Goal: Transaction & Acquisition: Purchase product/service

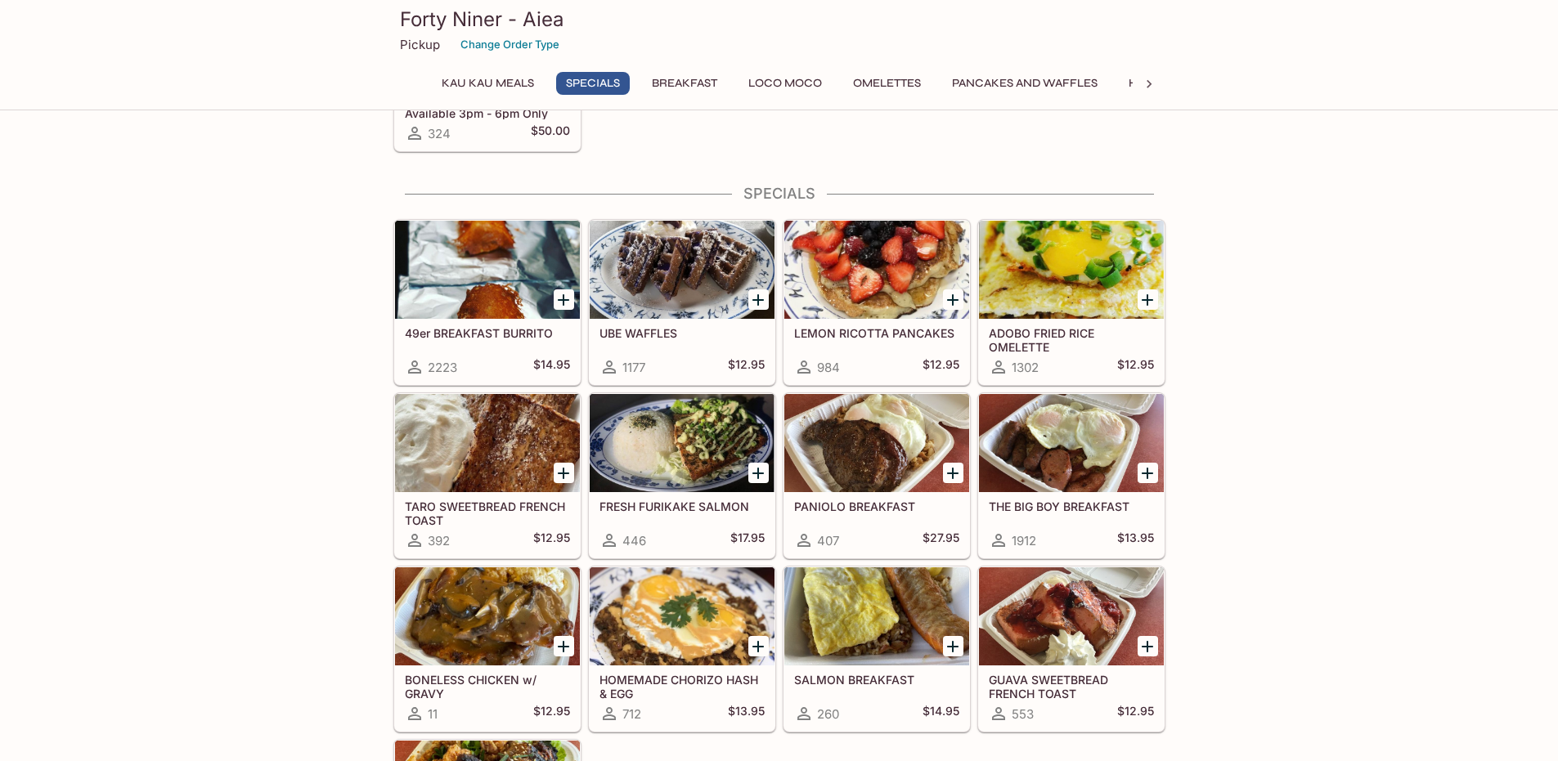
scroll to position [409, 0]
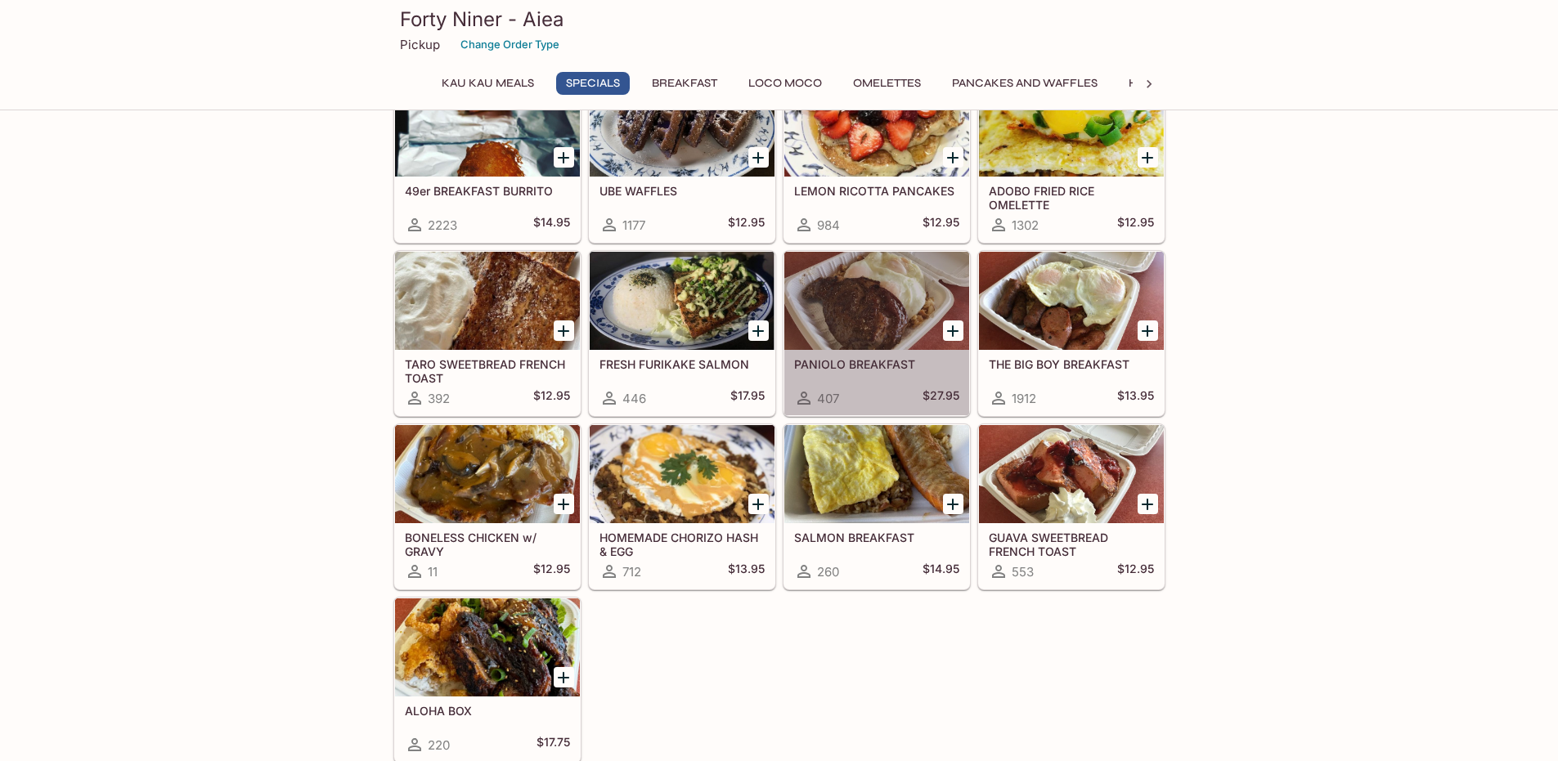
click at [901, 290] on div at bounding box center [876, 301] width 185 height 98
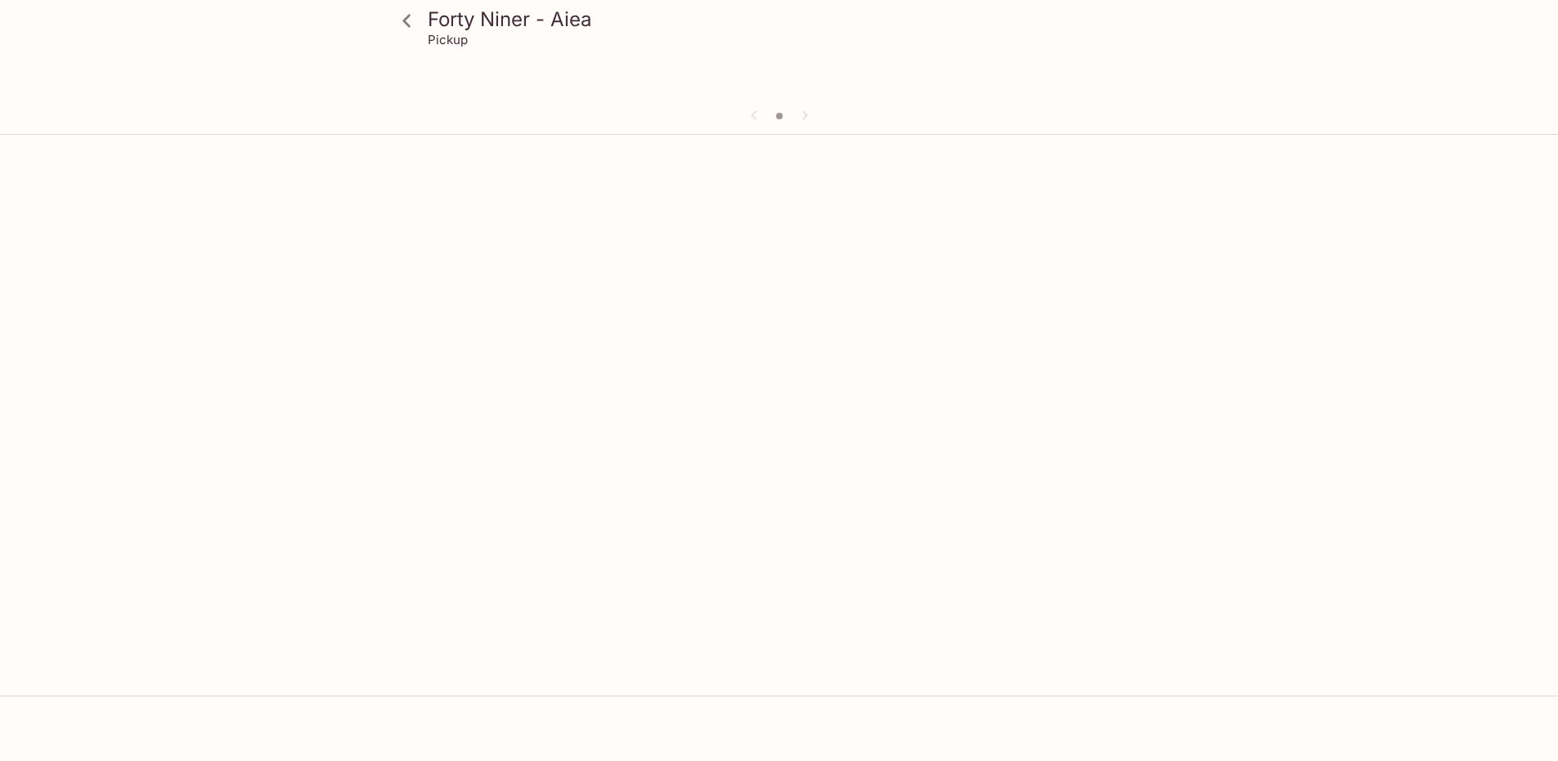
scroll to position [142, 0]
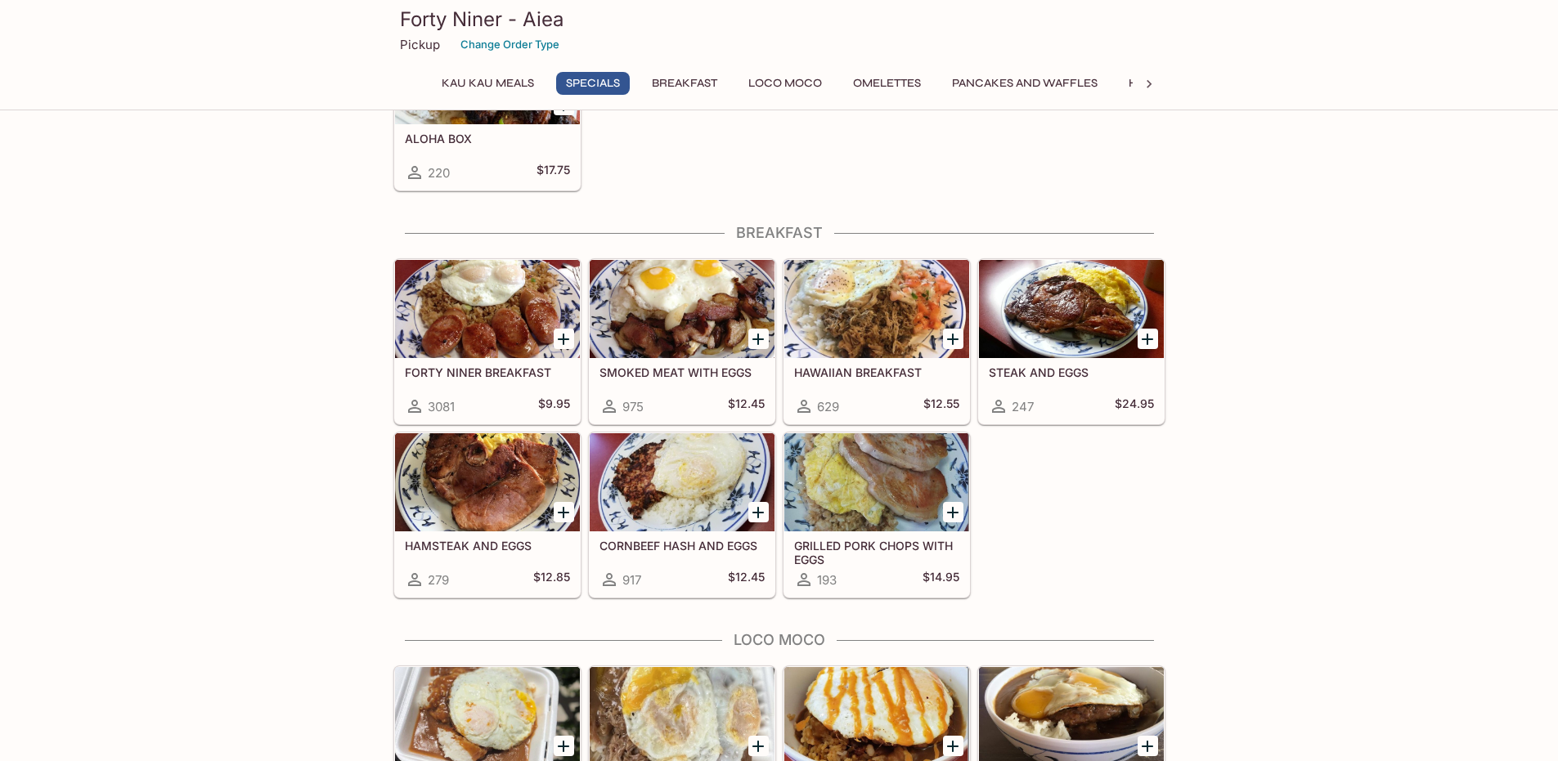
scroll to position [1227, 0]
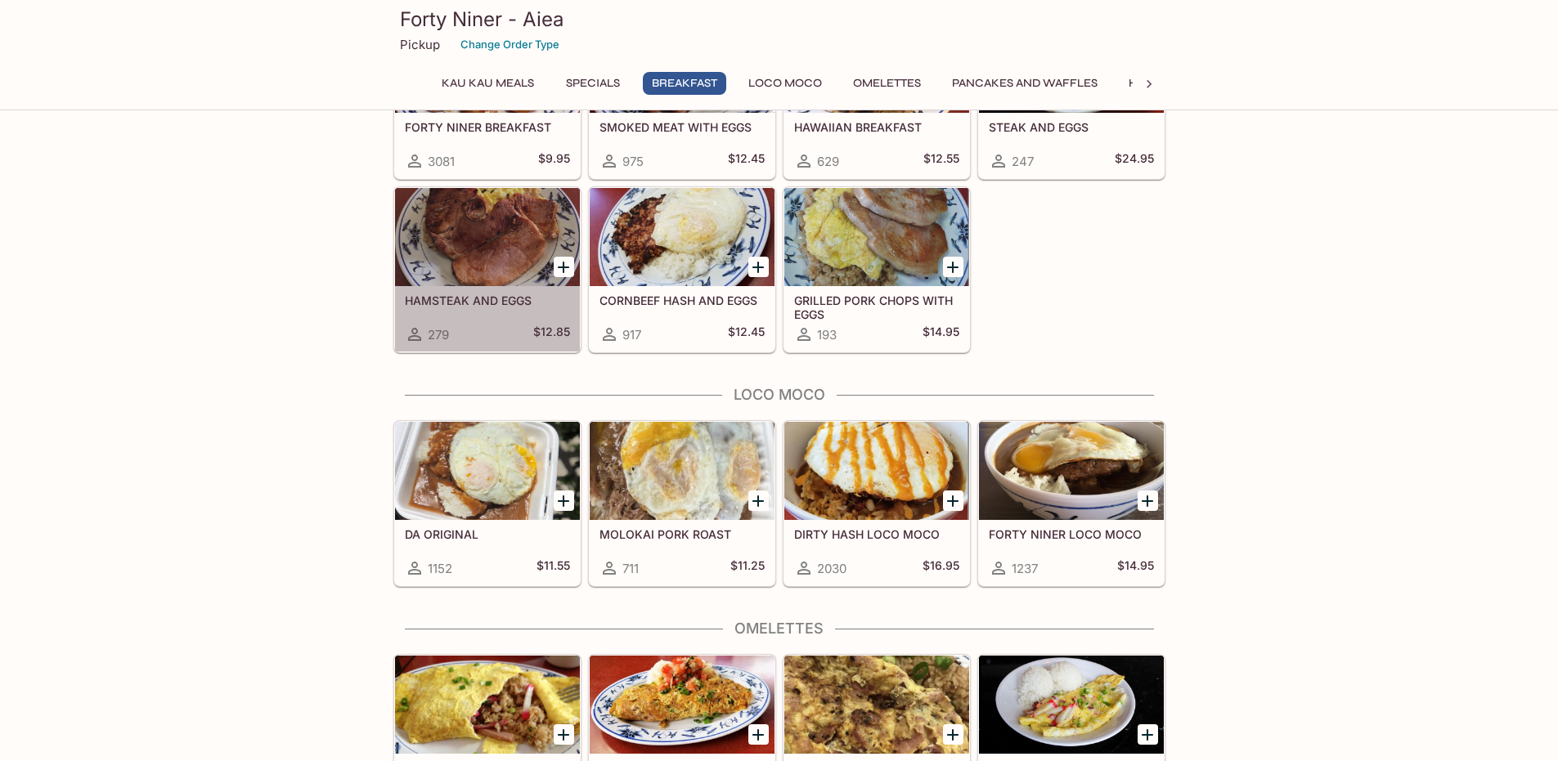
click at [464, 244] on div at bounding box center [487, 237] width 185 height 98
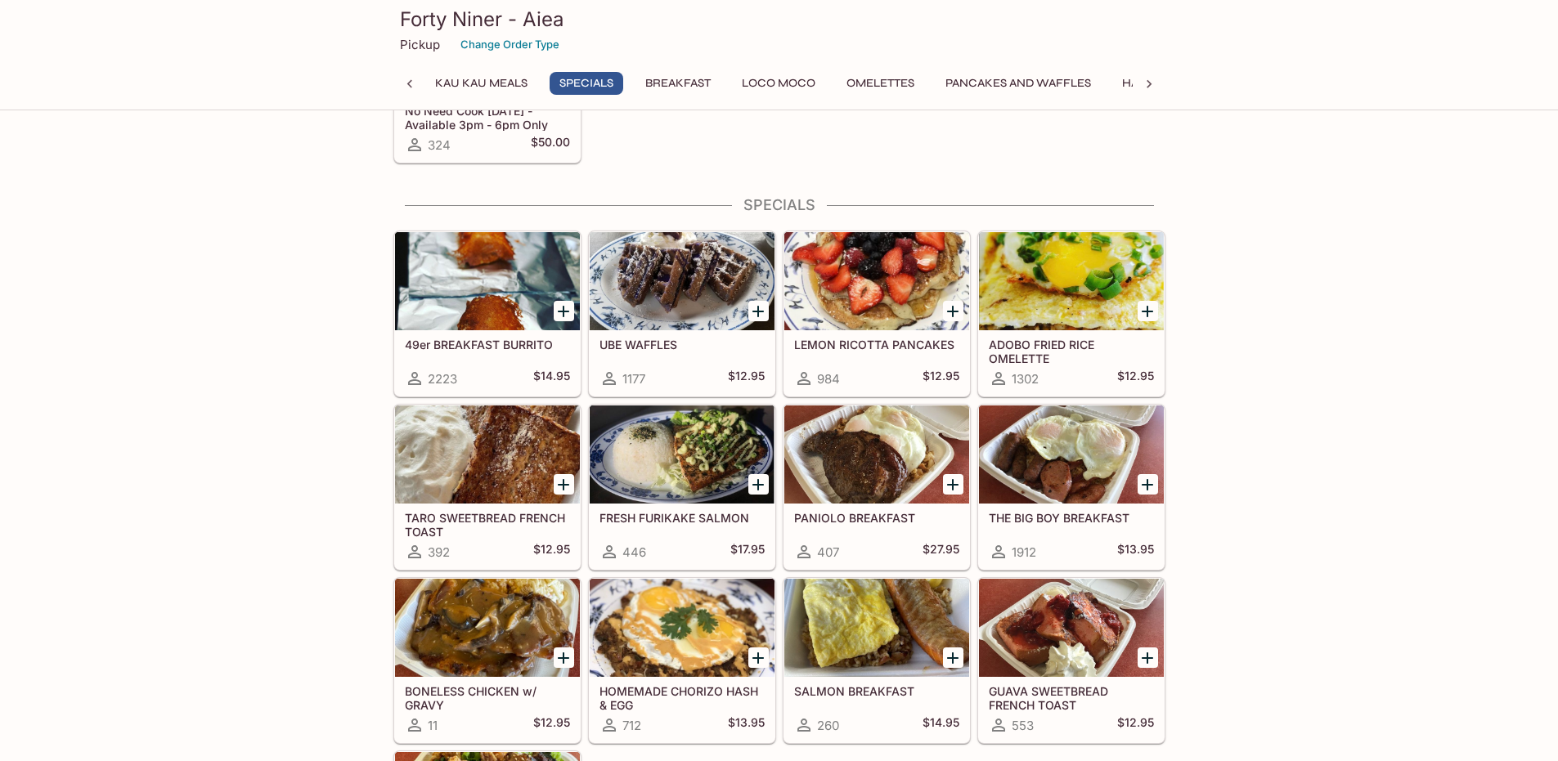
scroll to position [745, 0]
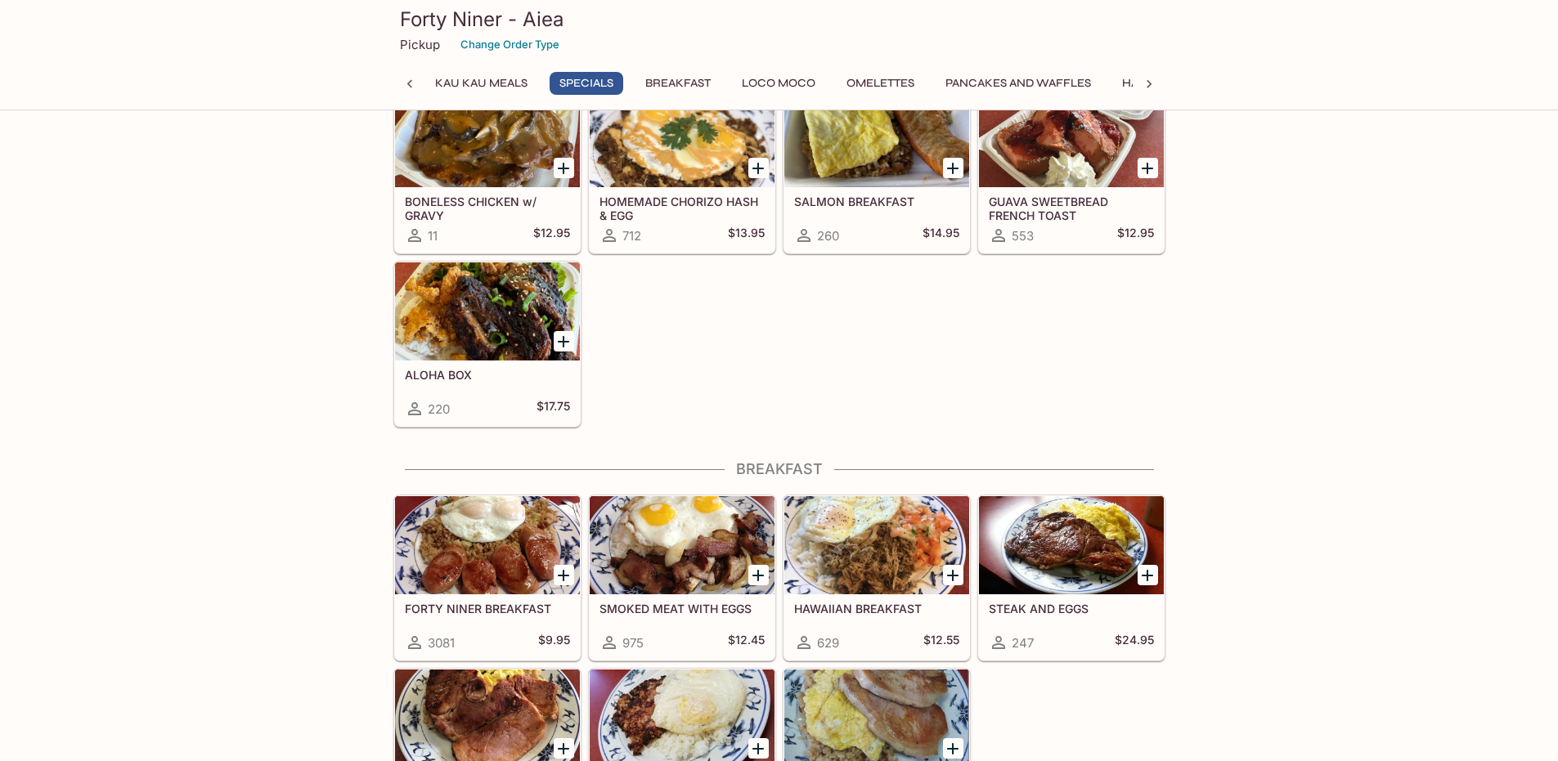
click at [1099, 555] on div at bounding box center [1071, 545] width 185 height 98
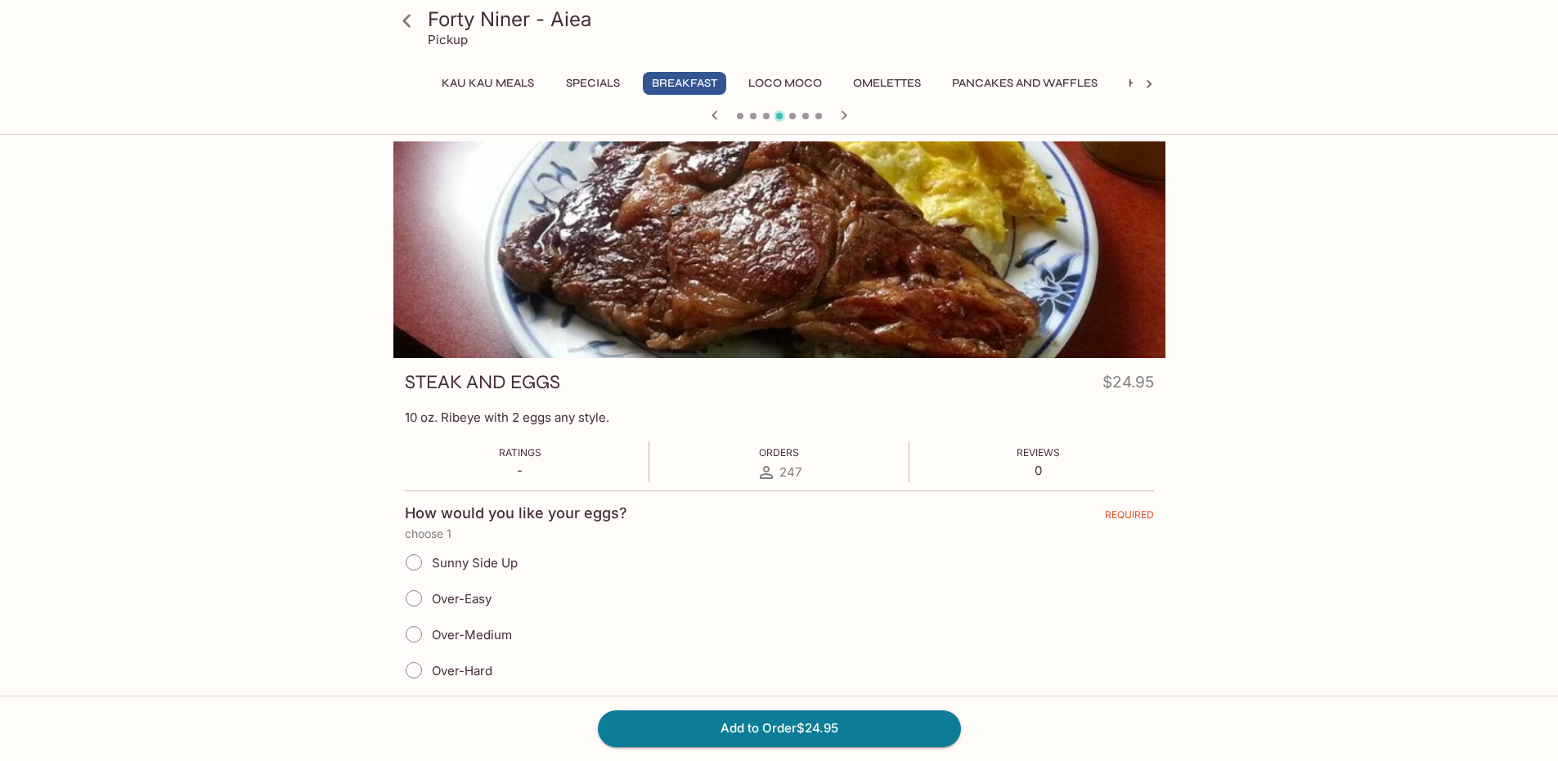
scroll to position [142, 0]
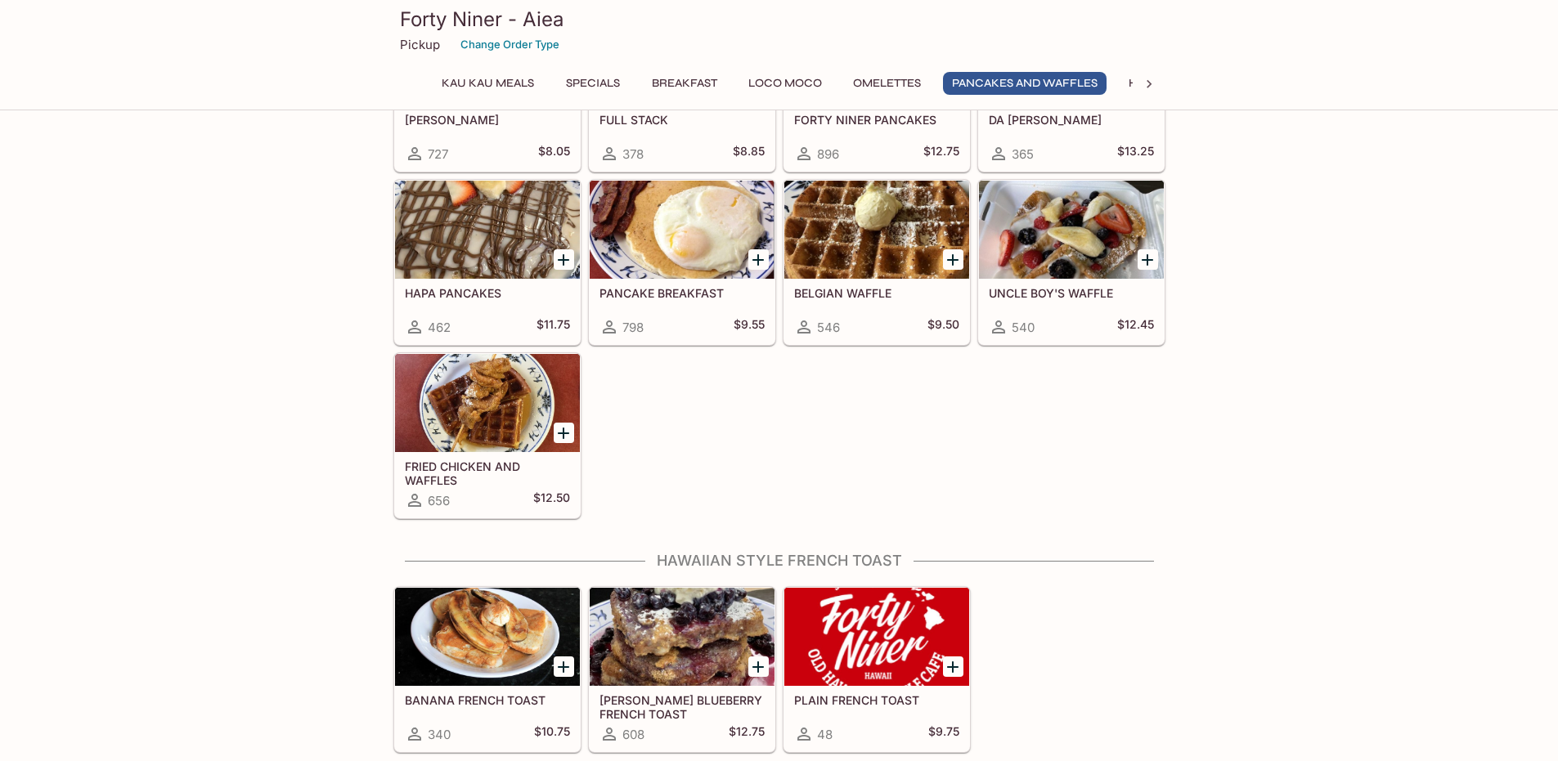
scroll to position [2536, 0]
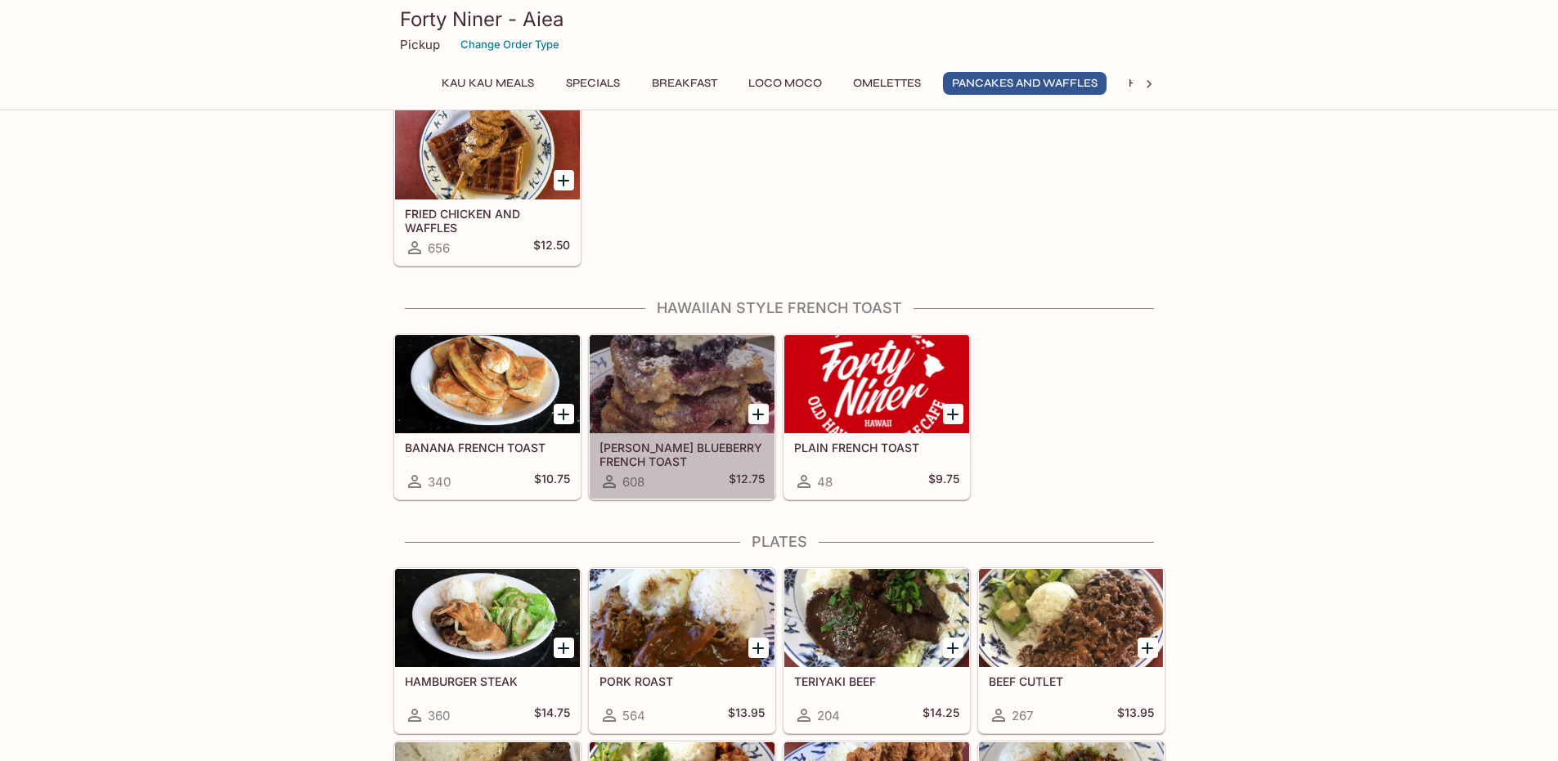
click at [642, 402] on div at bounding box center [682, 384] width 185 height 98
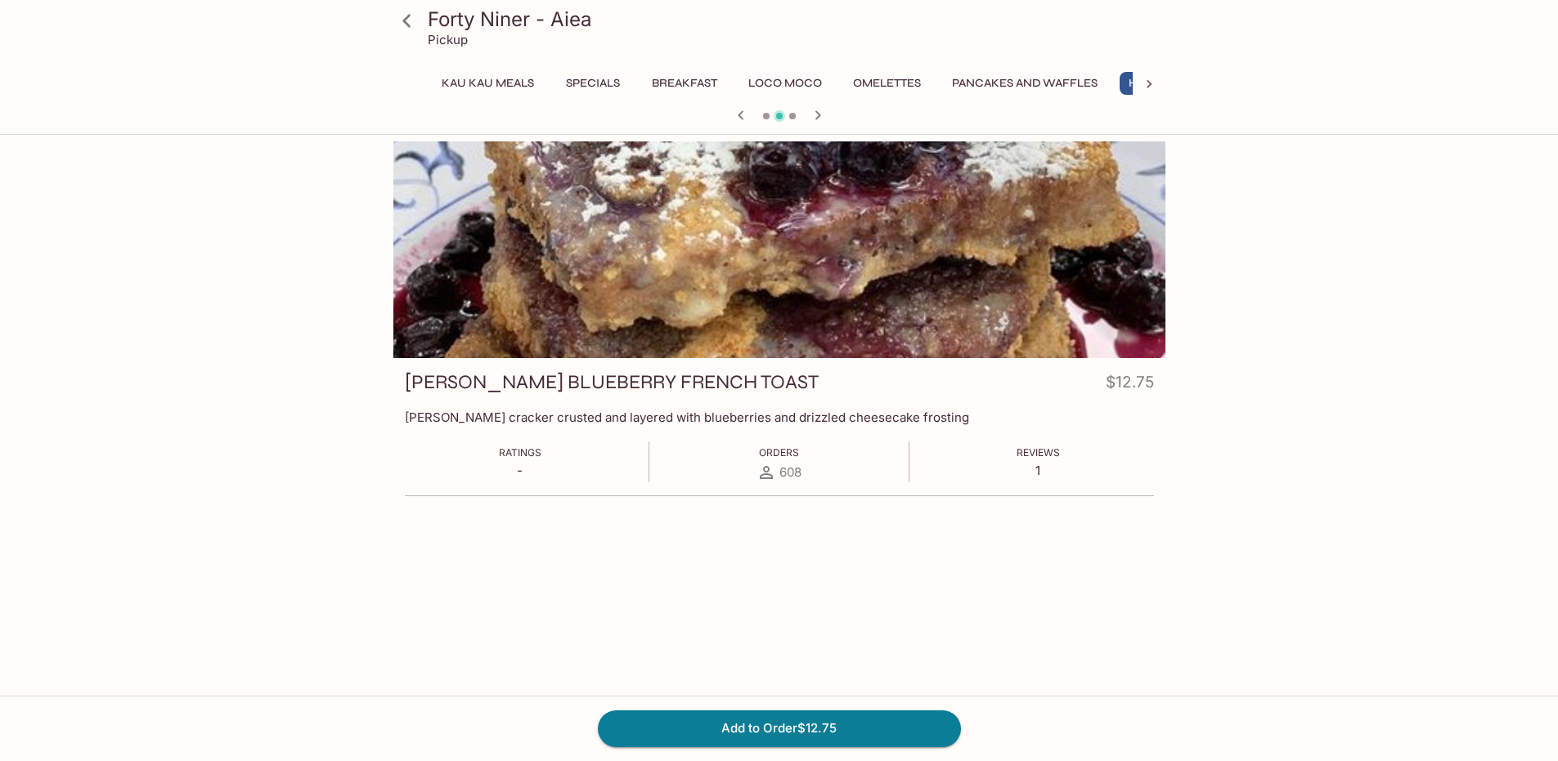
scroll to position [0, 196]
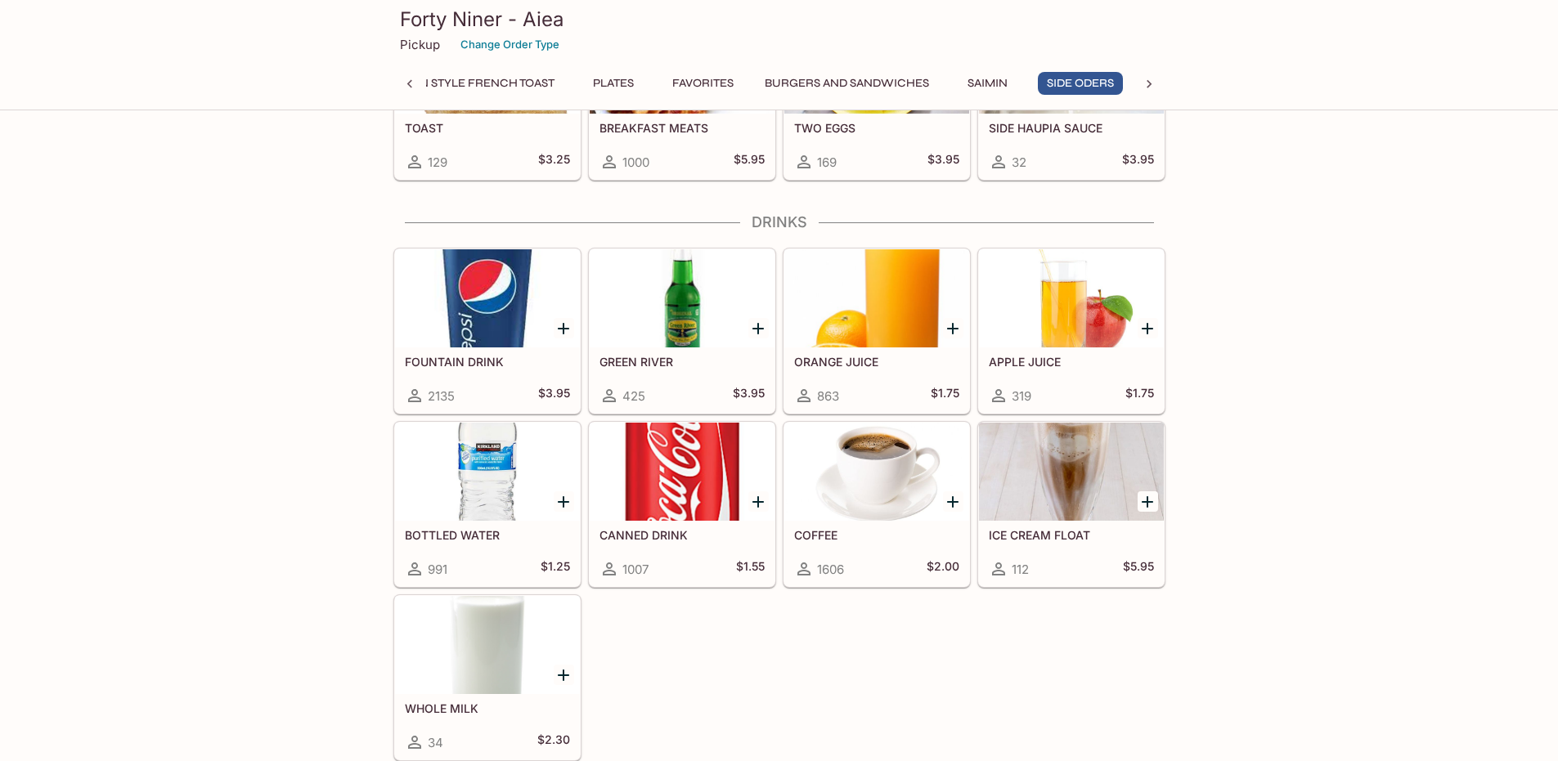
scroll to position [0, 758]
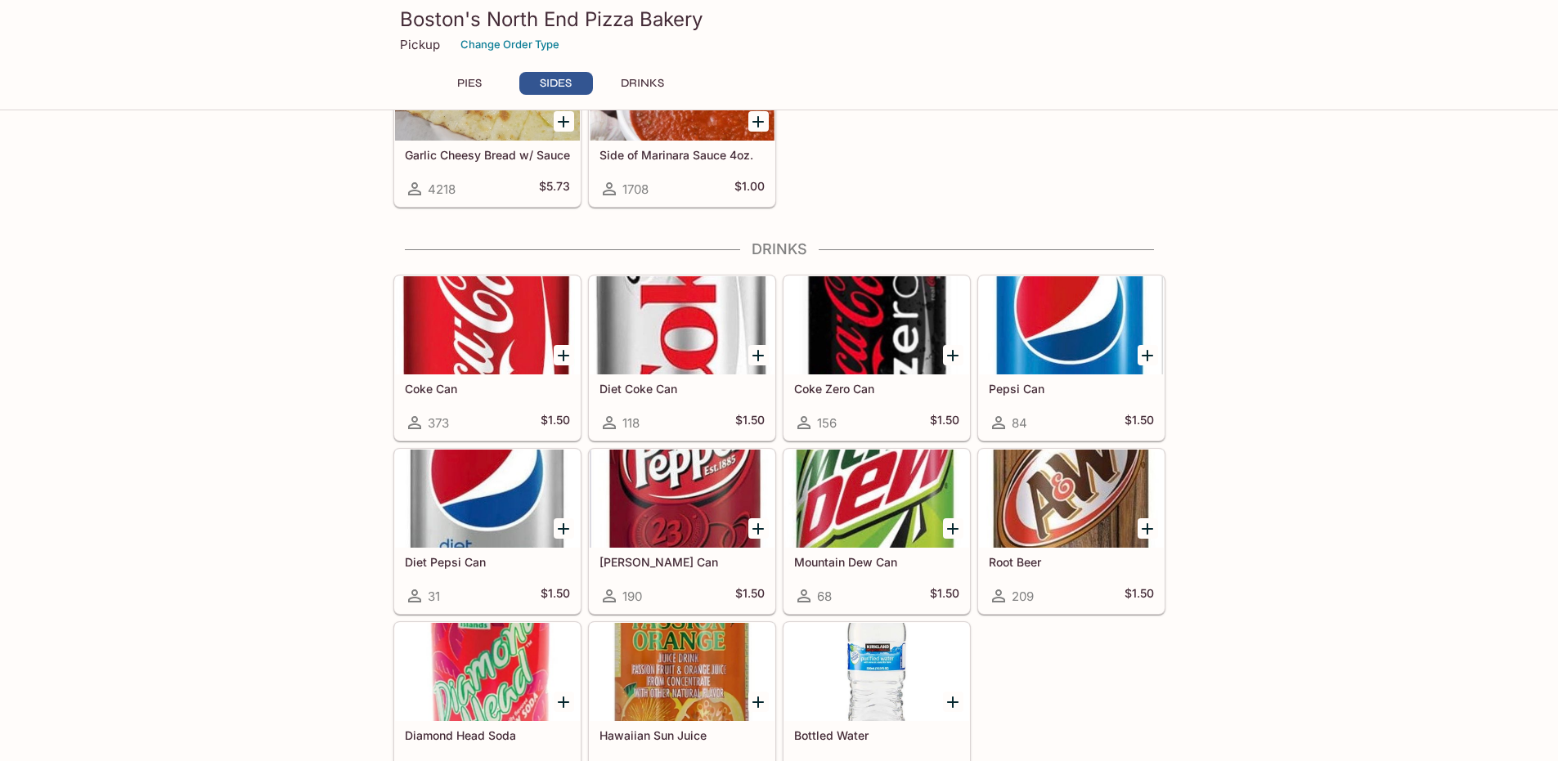
scroll to position [1172, 0]
